Goal: Find specific page/section: Find specific page/section

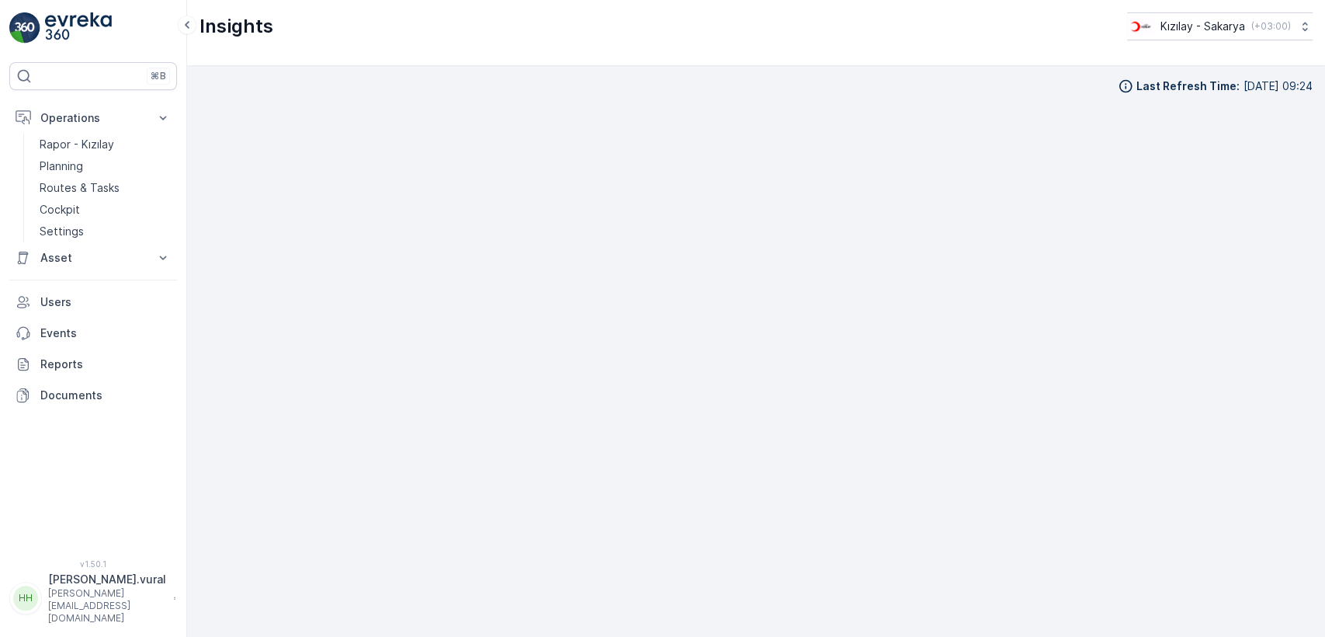
scroll to position [17, 0]
click at [86, 213] on link "Cockpit" at bounding box center [105, 210] width 144 height 22
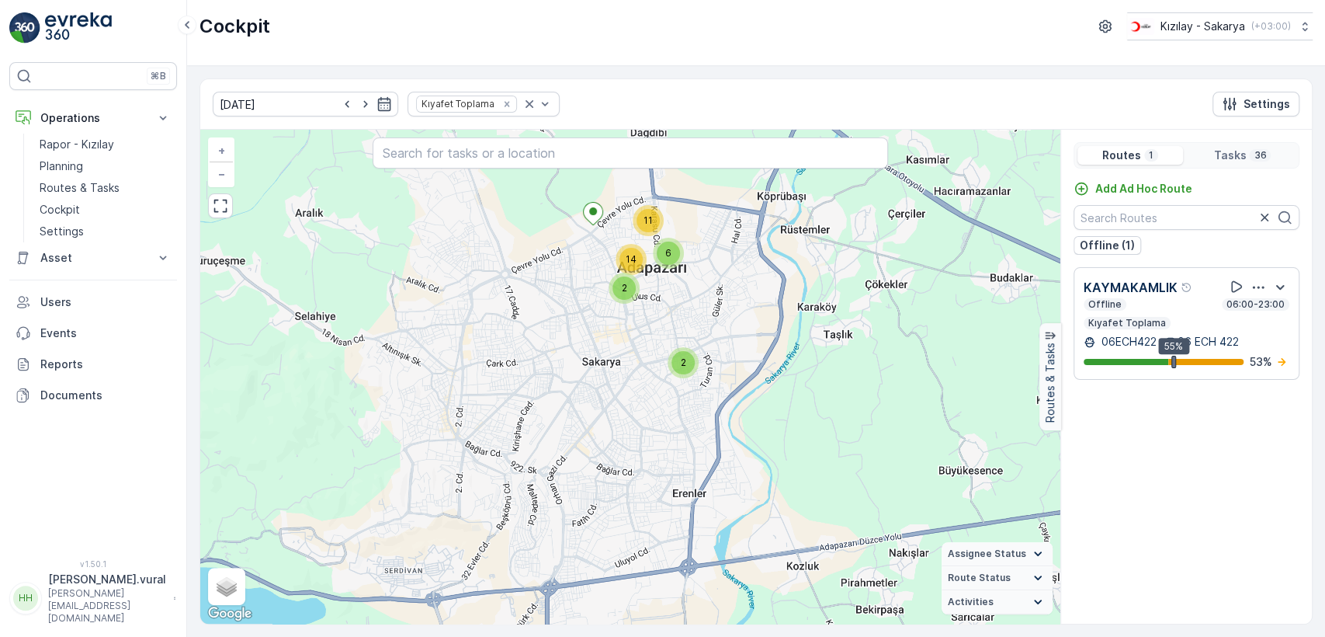
drag, startPoint x: 667, startPoint y: 299, endPoint x: 670, endPoint y: 325, distance: 26.6
click at [670, 325] on div "2 2 6 14 11 + − Satellite Roadmap Terrain Hybrid Leaflet Keyboard shortcuts Map…" at bounding box center [630, 377] width 860 height 494
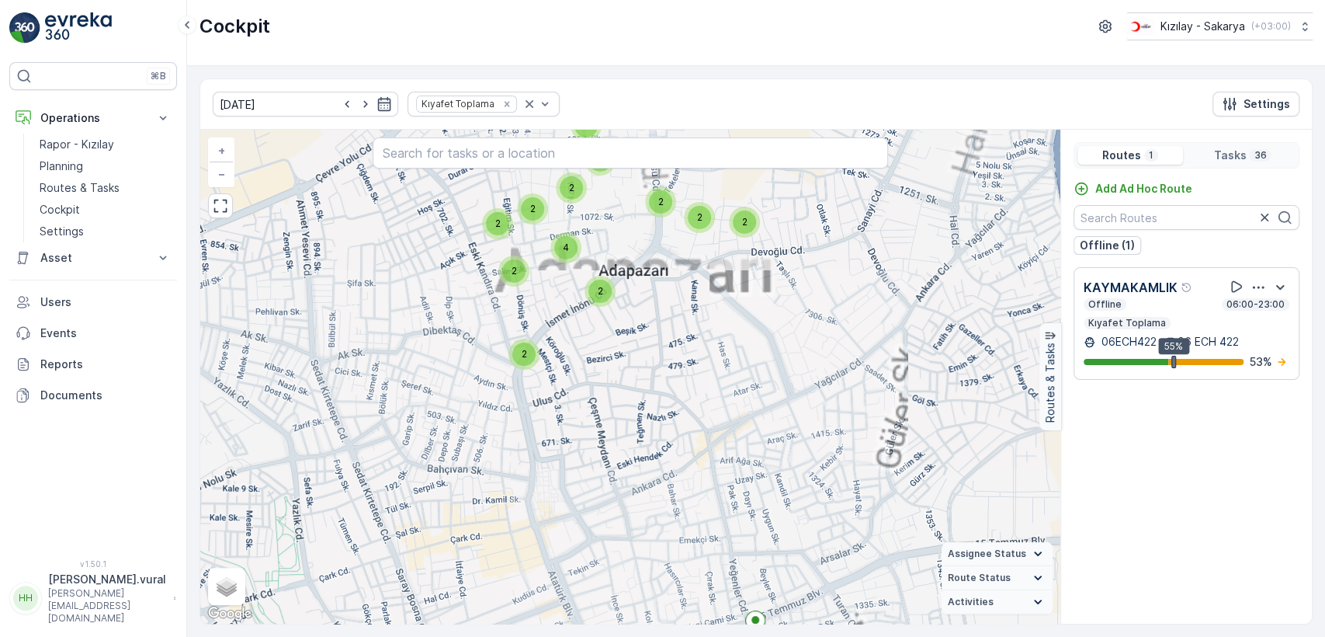
drag, startPoint x: 671, startPoint y: 380, endPoint x: 689, endPoint y: 451, distance: 72.9
click at [688, 451] on div "2 2 2 2 2 2 2 2 2 4 2 2 2 2 2 + − Satellite Roadmap Terrain Hybrid Leaflet Keyb…" at bounding box center [630, 377] width 860 height 494
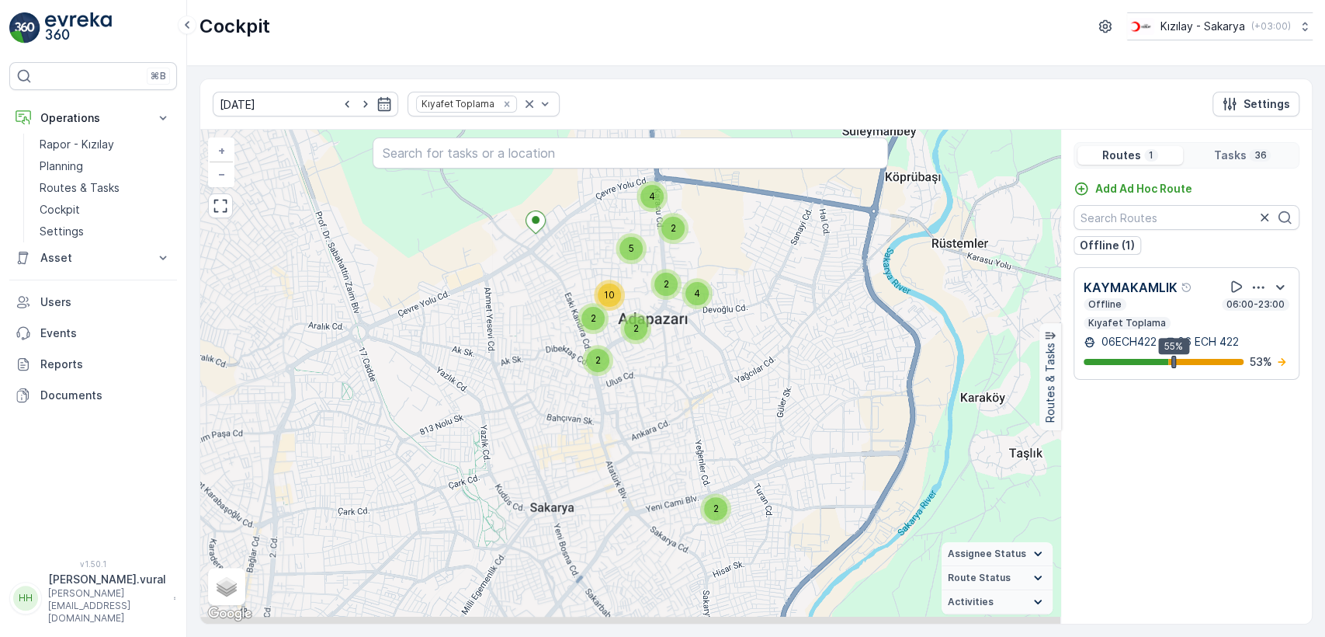
drag, startPoint x: 747, startPoint y: 499, endPoint x: 727, endPoint y: 411, distance: 90.0
click at [727, 412] on div "2 2 2 4 2 2 10 2 4 5 + − Satellite Roadmap Terrain Hybrid Leaflet Keyboard shor…" at bounding box center [630, 377] width 860 height 494
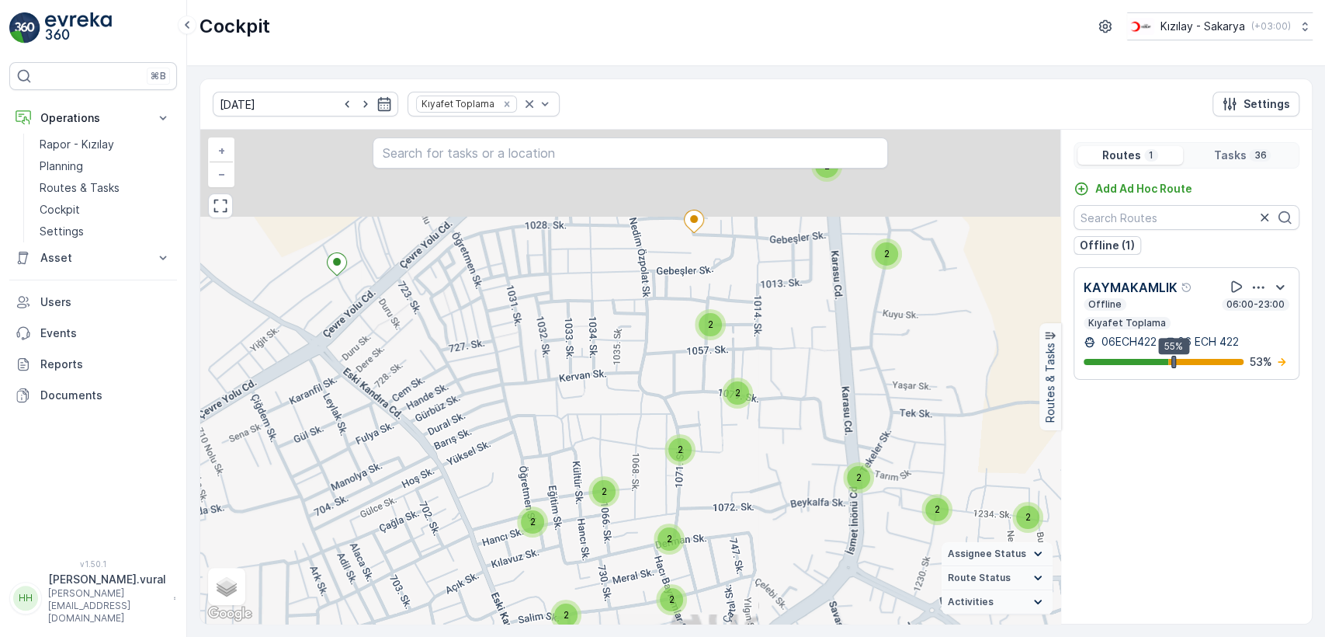
drag, startPoint x: 748, startPoint y: 256, endPoint x: 661, endPoint y: 396, distance: 165.0
click at [665, 406] on div "2 2 2 2 2 2 2 2 2 2 2 2 2 2 2 2 + − Satellite Roadmap Terrain Hybrid Leaflet Ke…" at bounding box center [630, 377] width 860 height 494
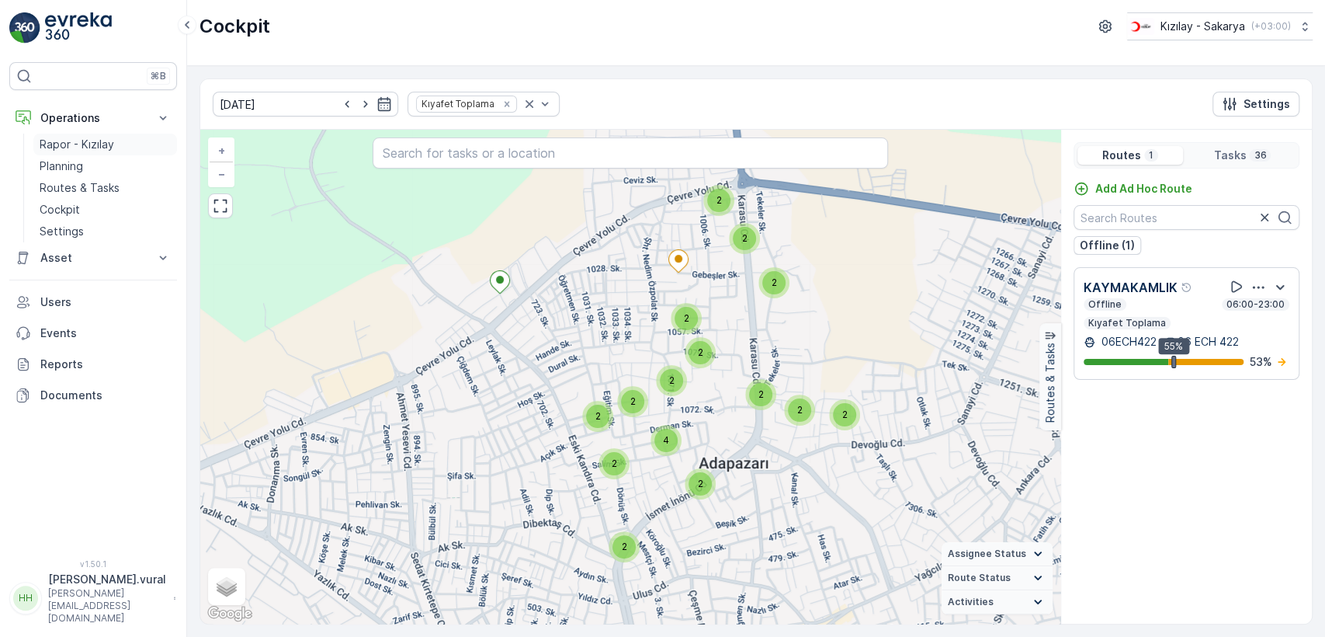
click at [112, 139] on p "Rapor - Kızılay" at bounding box center [77, 145] width 75 height 16
